Goal: Task Accomplishment & Management: Manage account settings

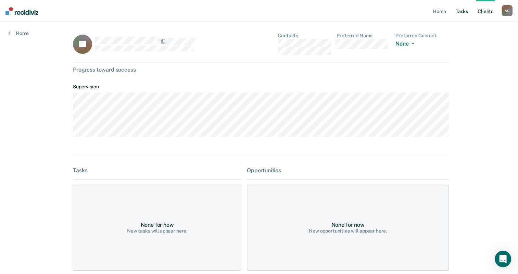
click at [462, 15] on link "Tasks" at bounding box center [461, 11] width 15 height 22
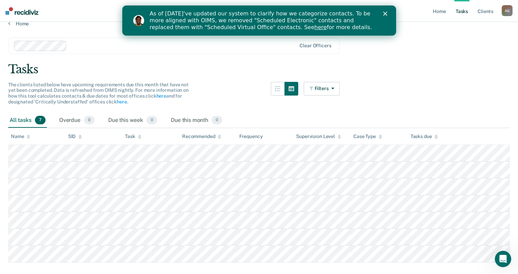
scroll to position [25, 0]
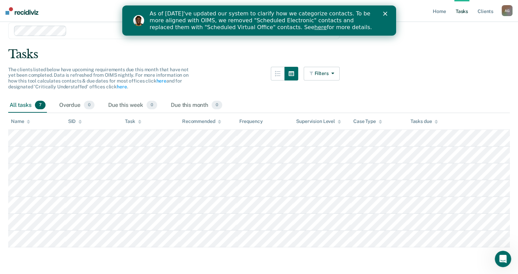
click at [314, 28] on link "here" at bounding box center [320, 27] width 12 height 7
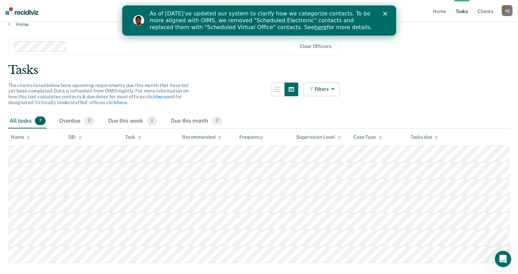
scroll to position [0, 0]
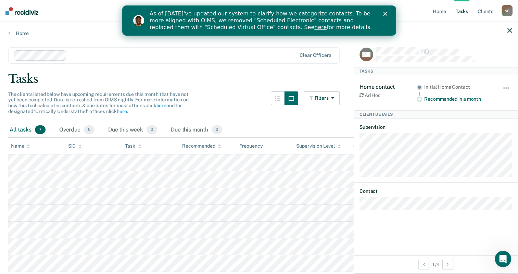
click at [511, 31] on icon "button" at bounding box center [509, 30] width 5 height 5
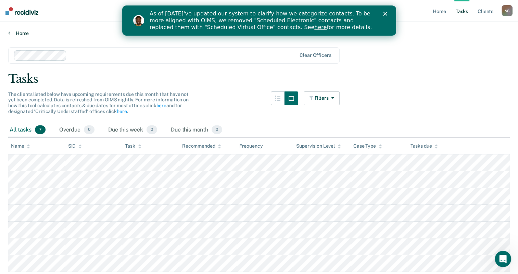
click at [24, 34] on link "Home" at bounding box center [258, 33] width 501 height 6
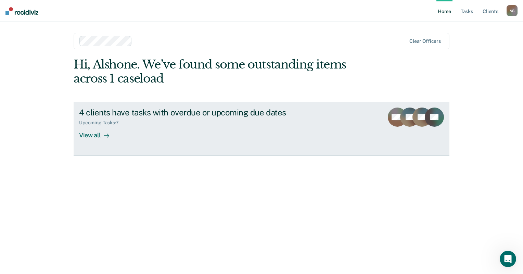
click at [143, 113] on div "4 clients have tasks with overdue or upcoming due dates" at bounding box center [199, 112] width 240 height 10
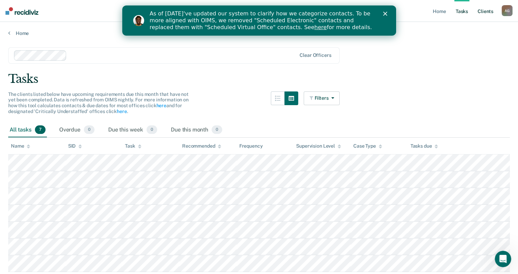
click at [489, 14] on link "Client s" at bounding box center [485, 11] width 18 height 22
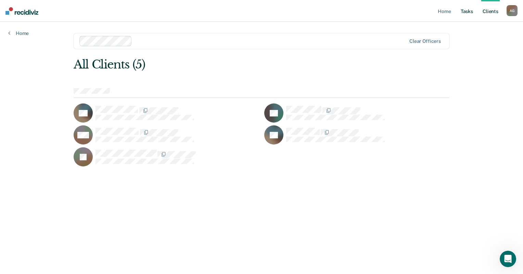
click at [468, 11] on link "Tasks" at bounding box center [466, 11] width 15 height 22
